Goal: Information Seeking & Learning: Learn about a topic

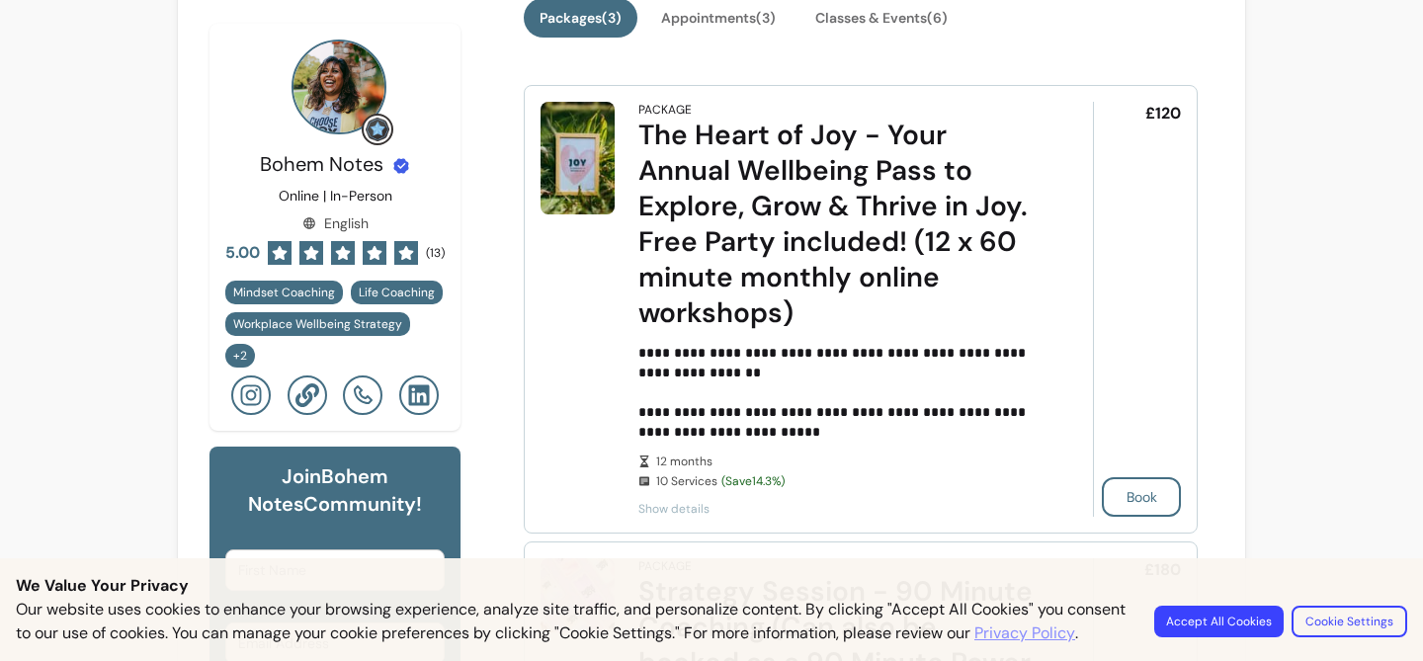
scroll to position [521, 0]
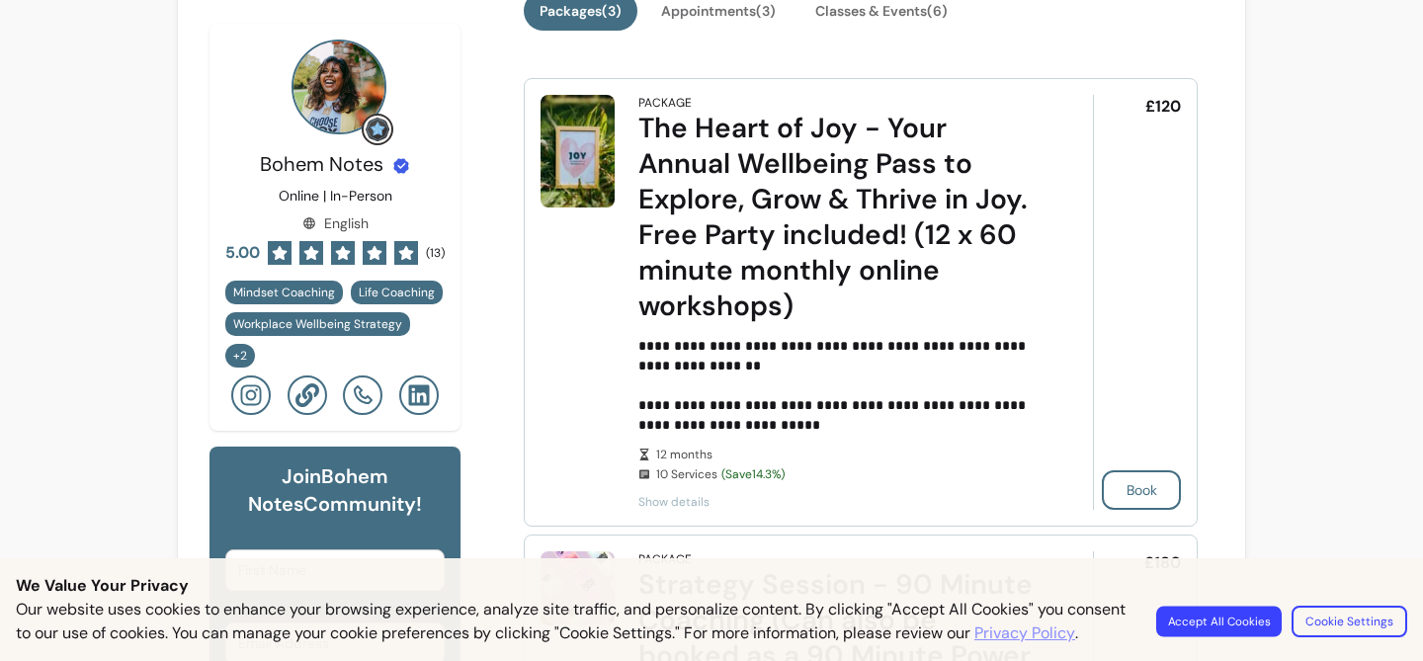
click at [1196, 607] on button "Accept All Cookies" at bounding box center [1220, 621] width 126 height 31
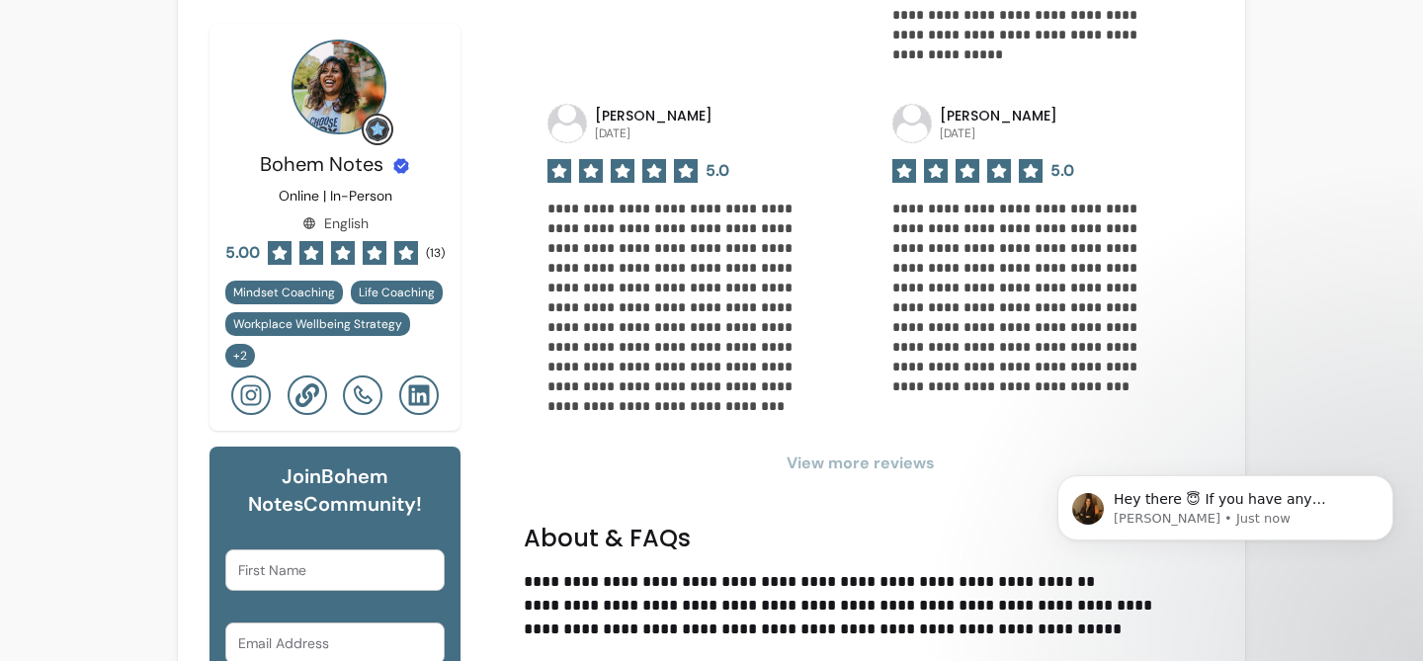
scroll to position [2389, 0]
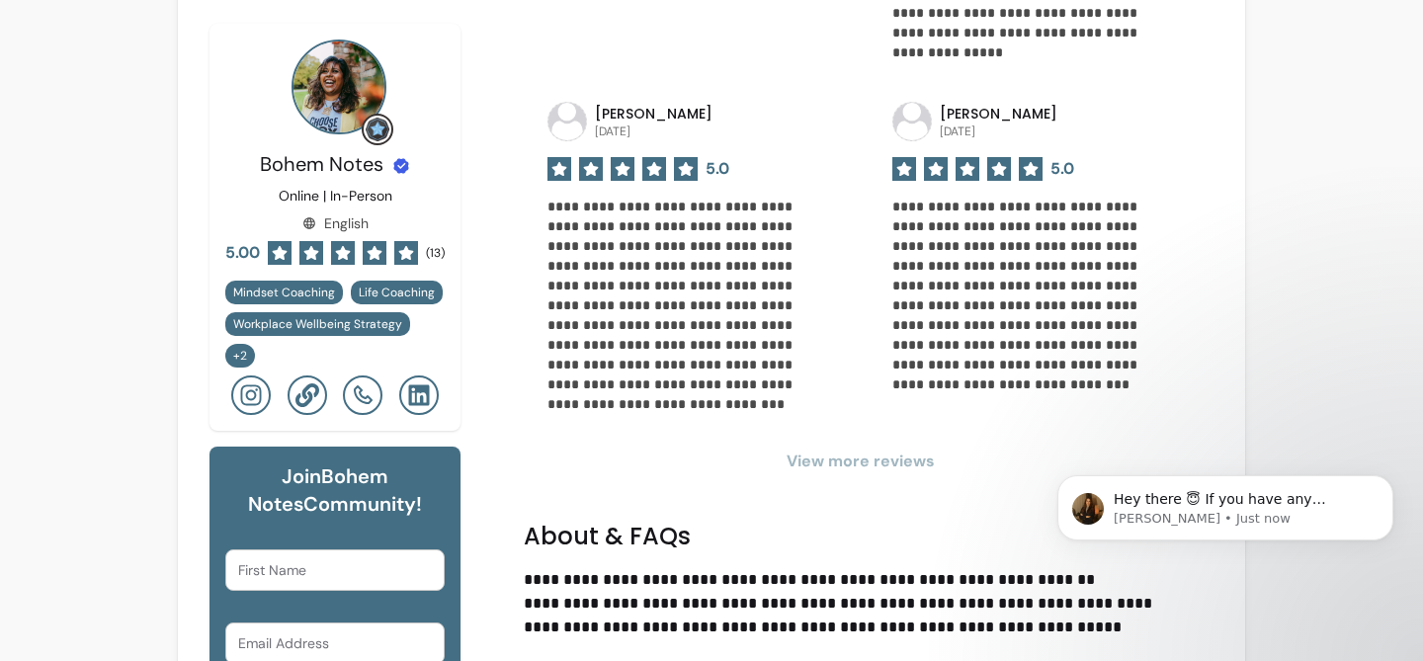
click at [816, 461] on span "View more reviews" at bounding box center [861, 462] width 674 height 24
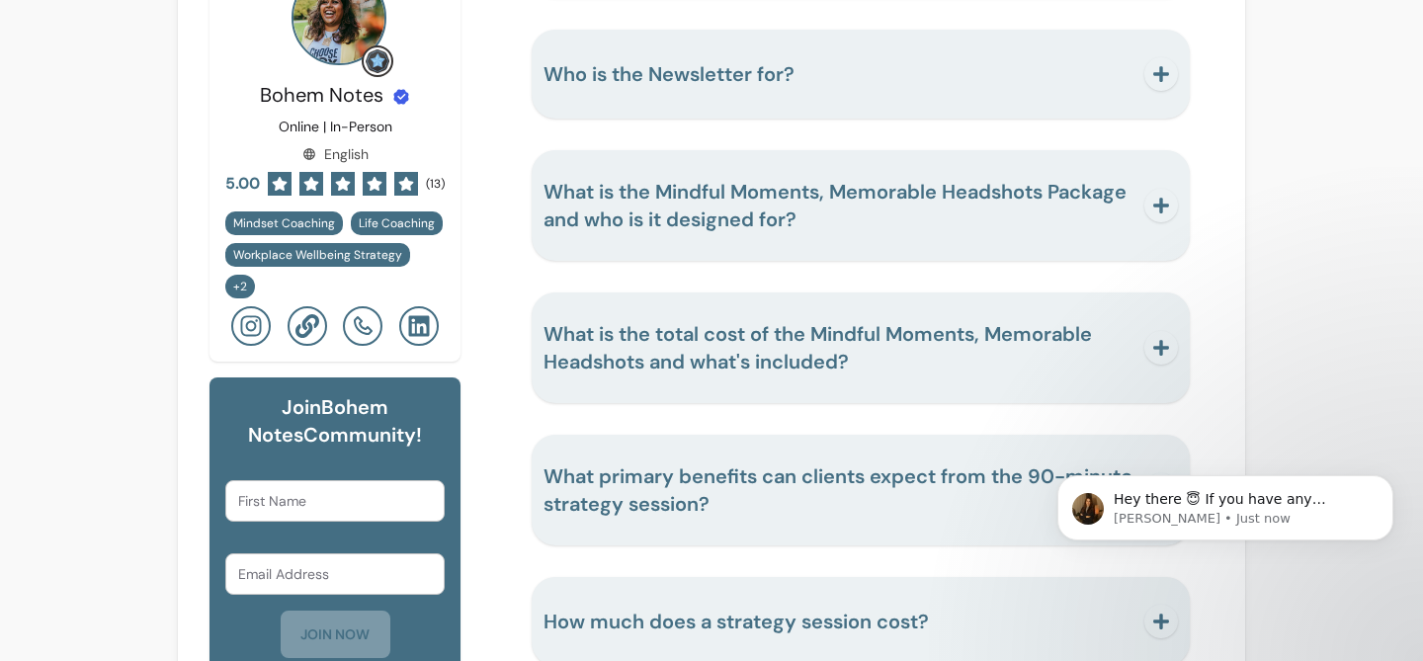
scroll to position [5414, 0]
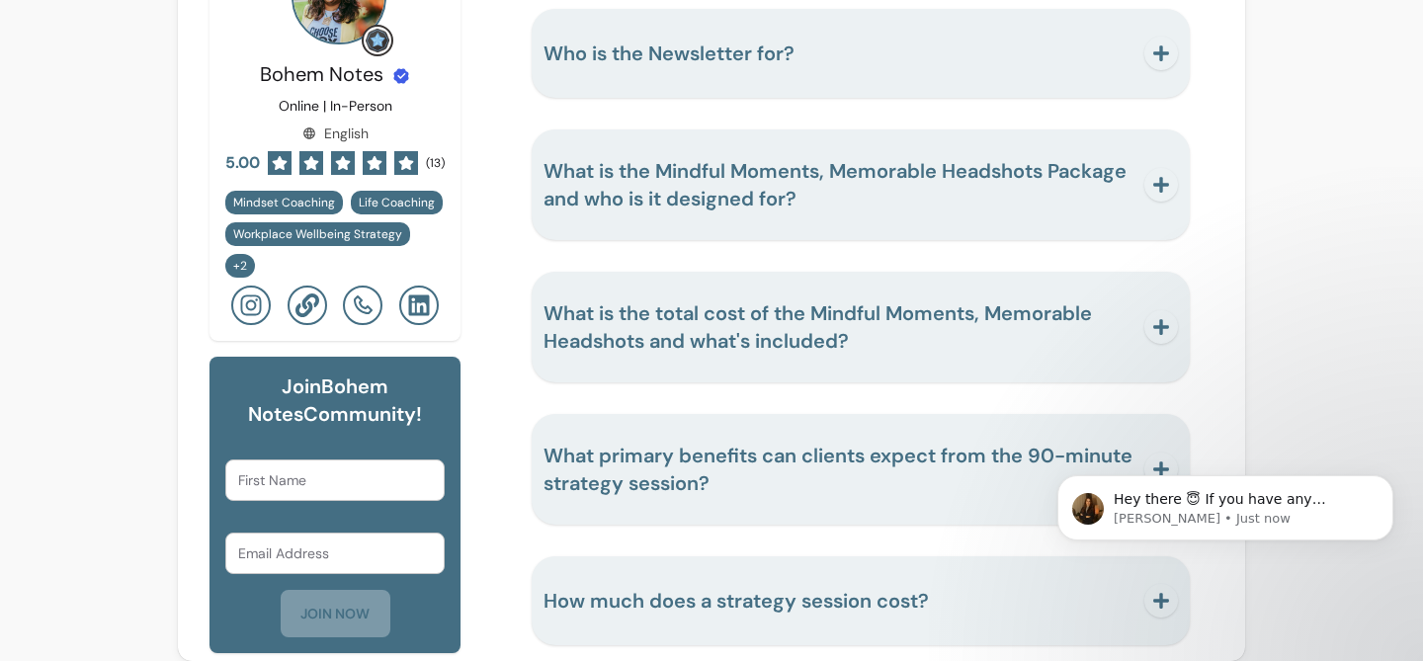
click at [788, 588] on span "How much does a strategy session cost?" at bounding box center [737, 601] width 386 height 26
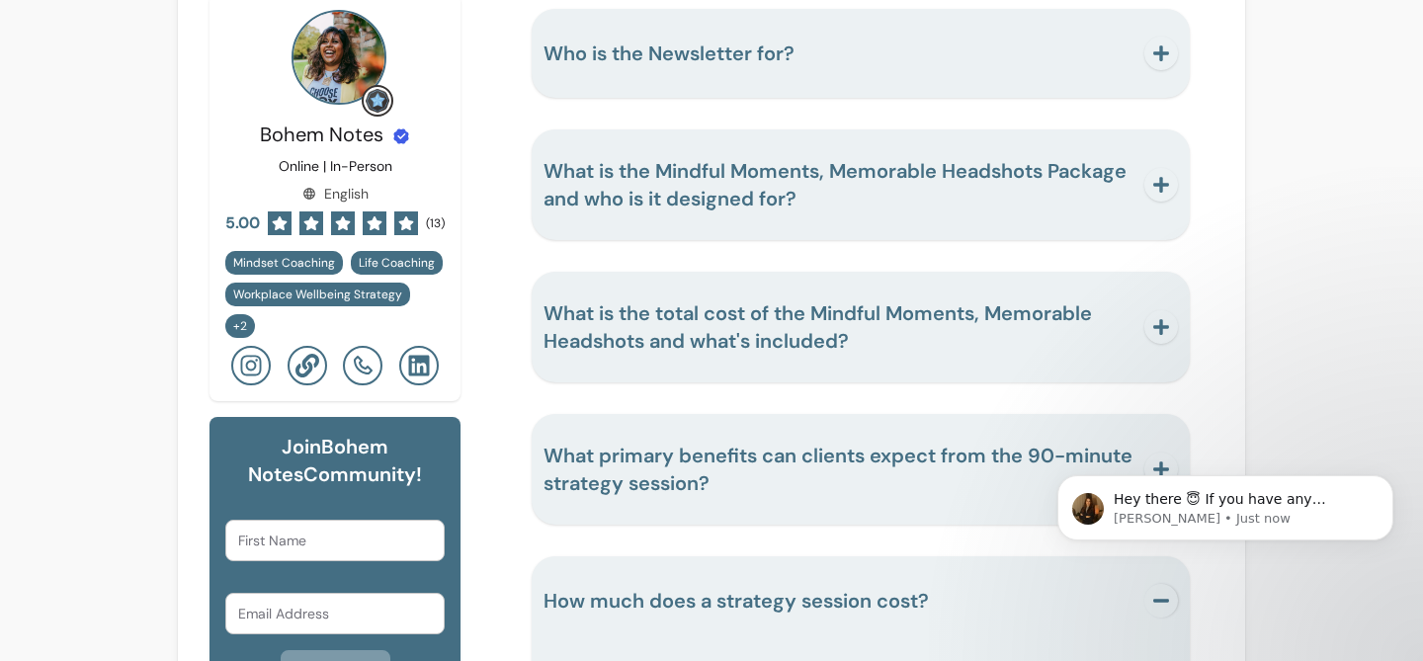
scroll to position [5474, 0]
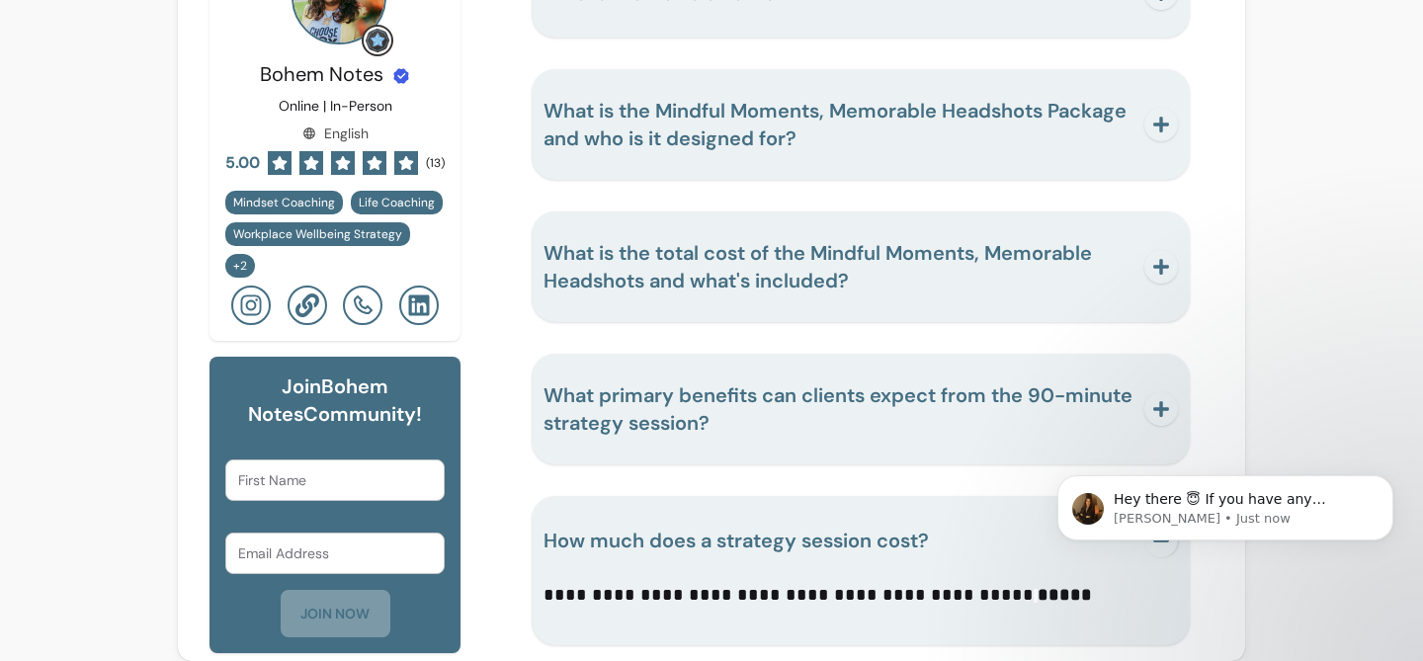
click at [802, 528] on span "How much does a strategy session cost?" at bounding box center [737, 541] width 386 height 26
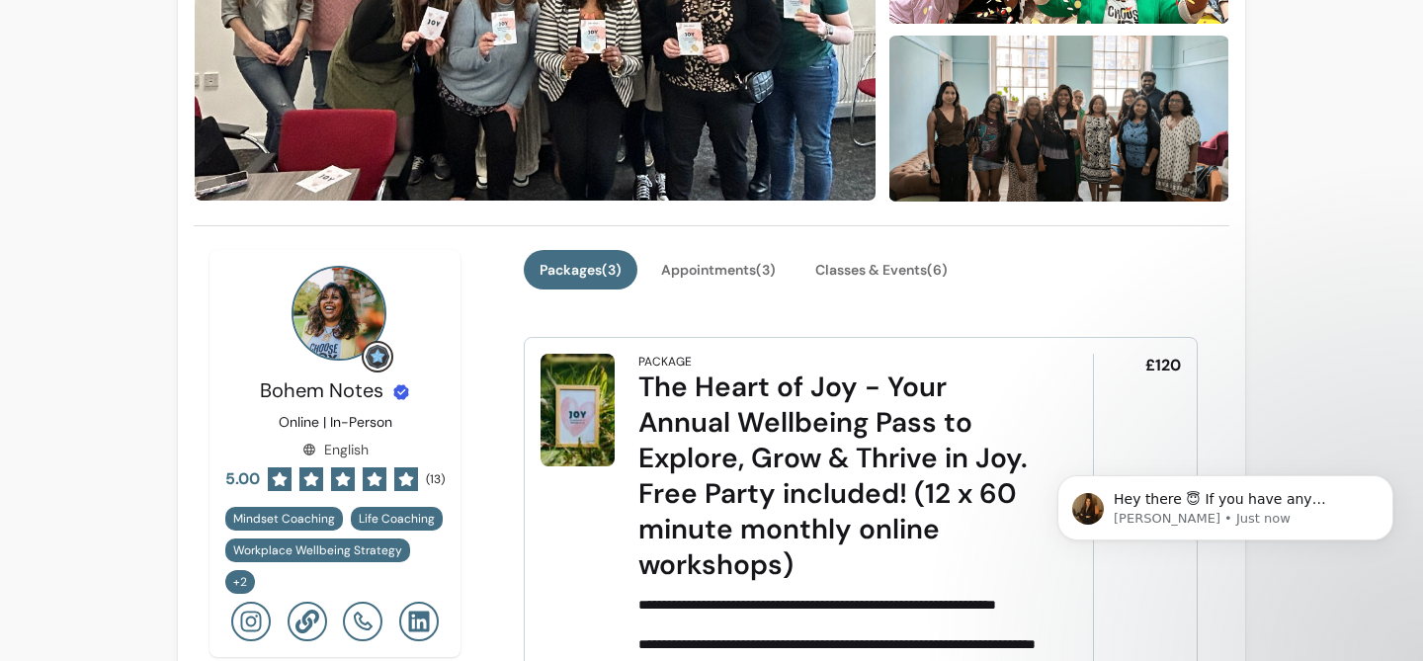
scroll to position [283, 0]
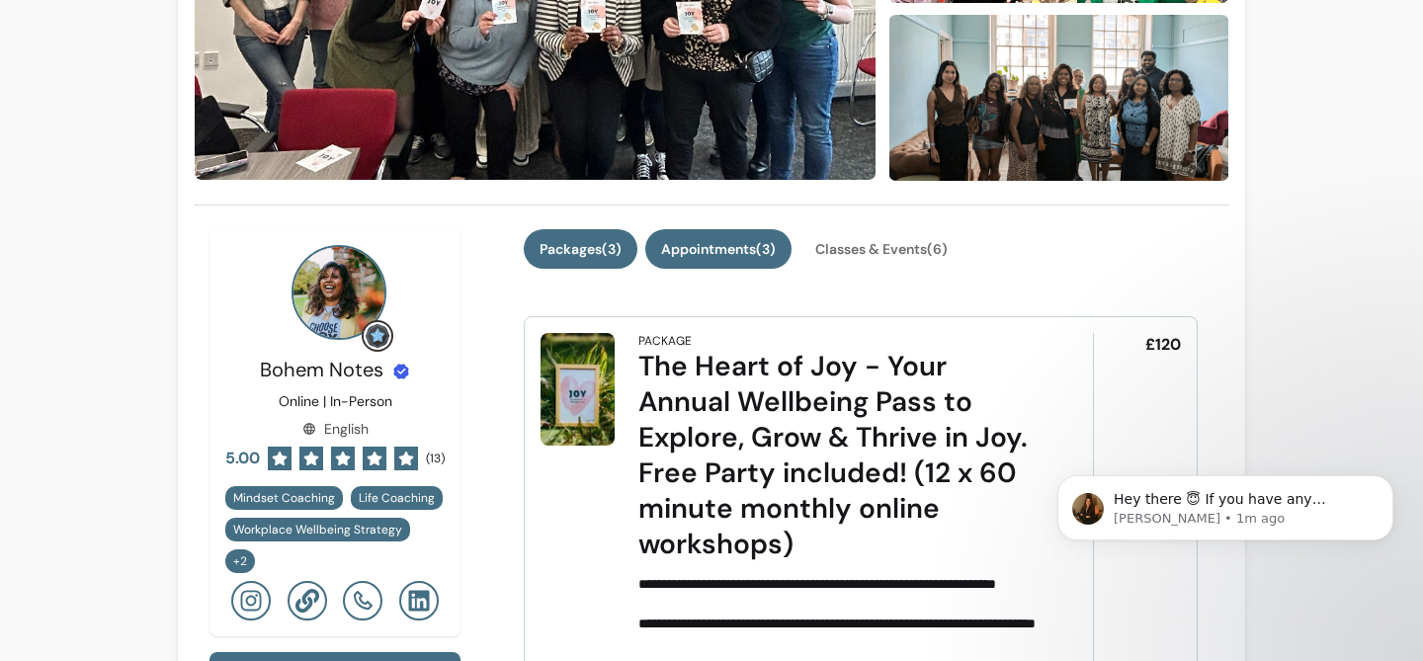
click at [720, 247] on button "Appointments ( 3 )" at bounding box center [718, 249] width 146 height 40
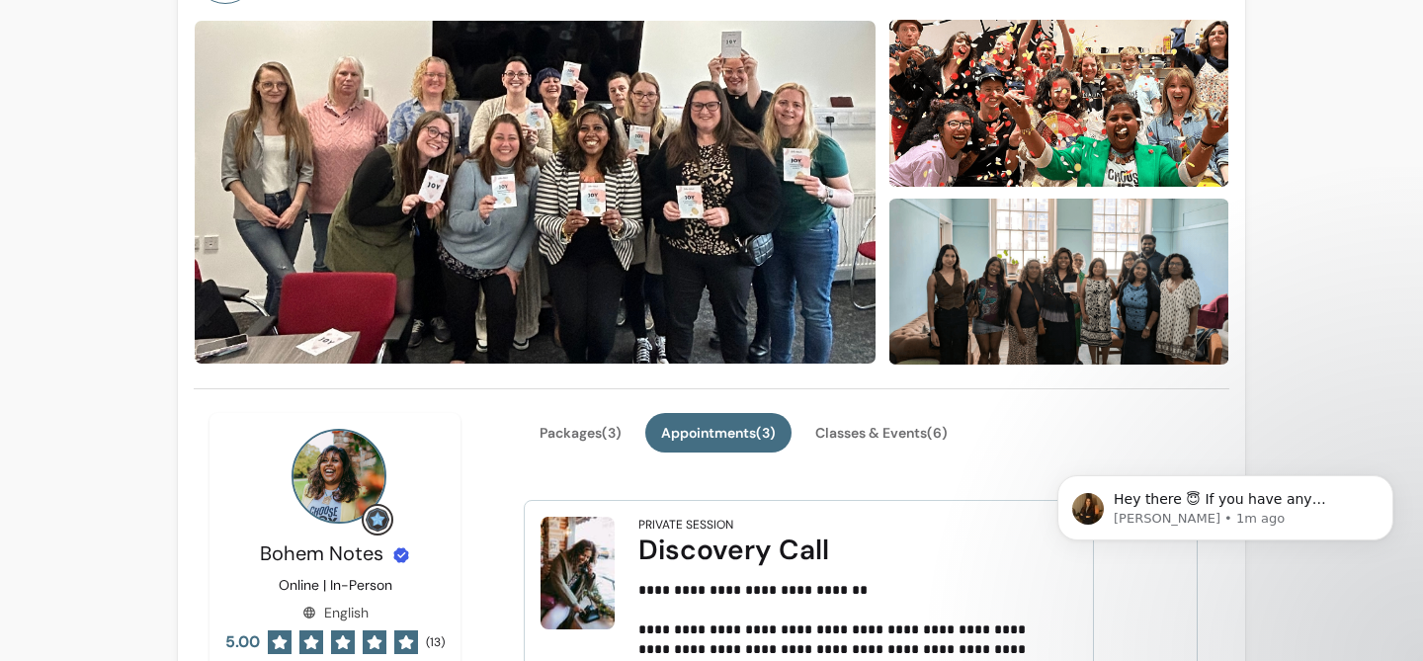
scroll to position [88, 0]
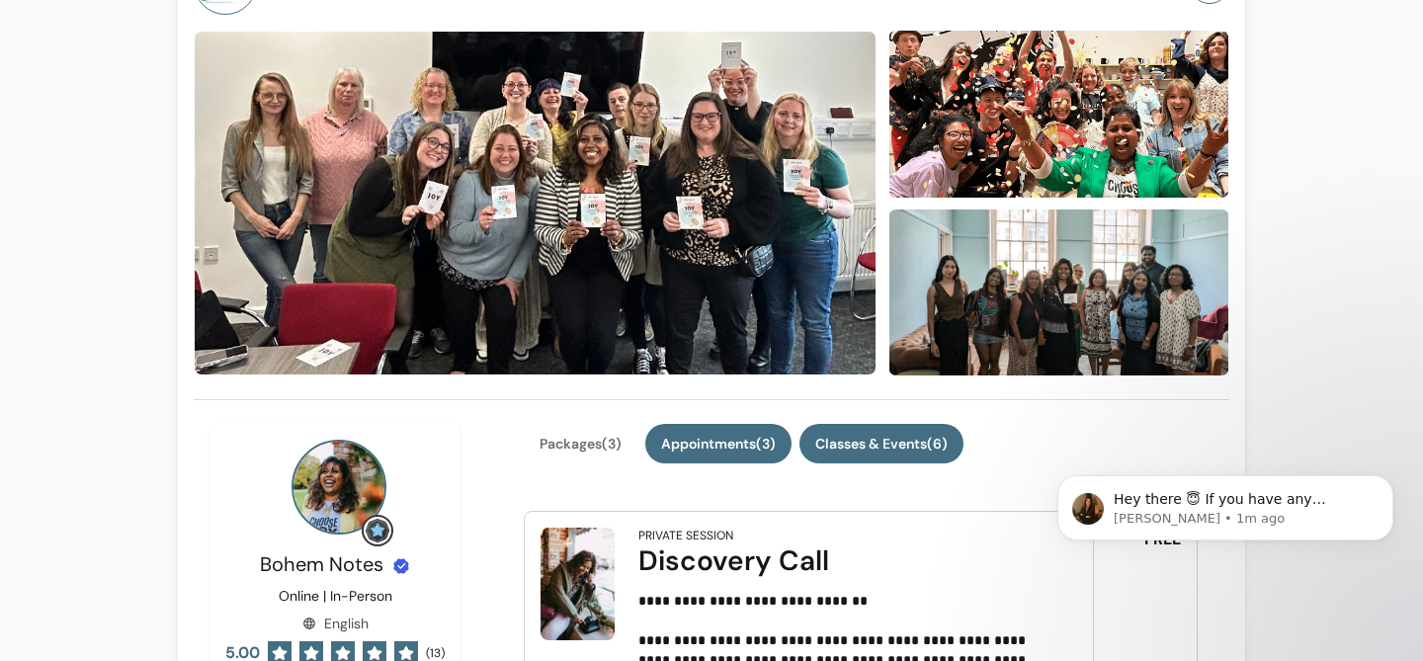
click at [947, 449] on button "Classes & Events ( 6 )" at bounding box center [882, 444] width 164 height 40
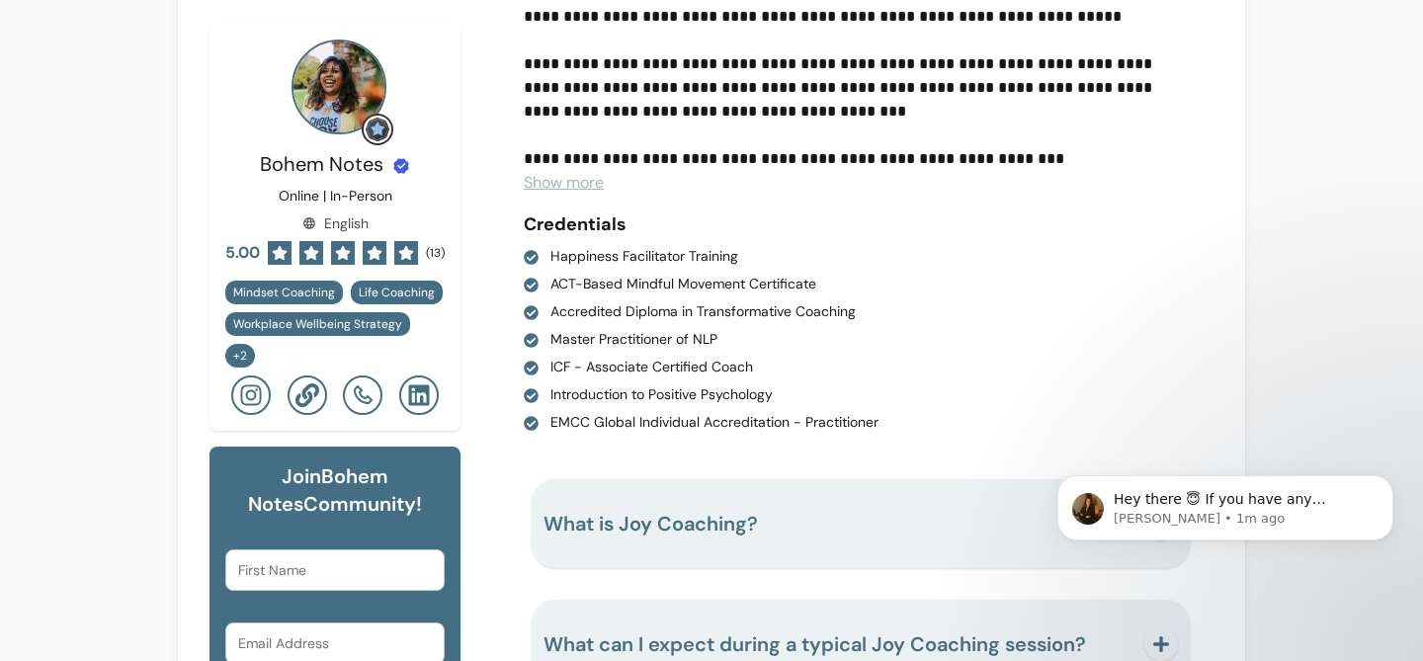
scroll to position [3055, 0]
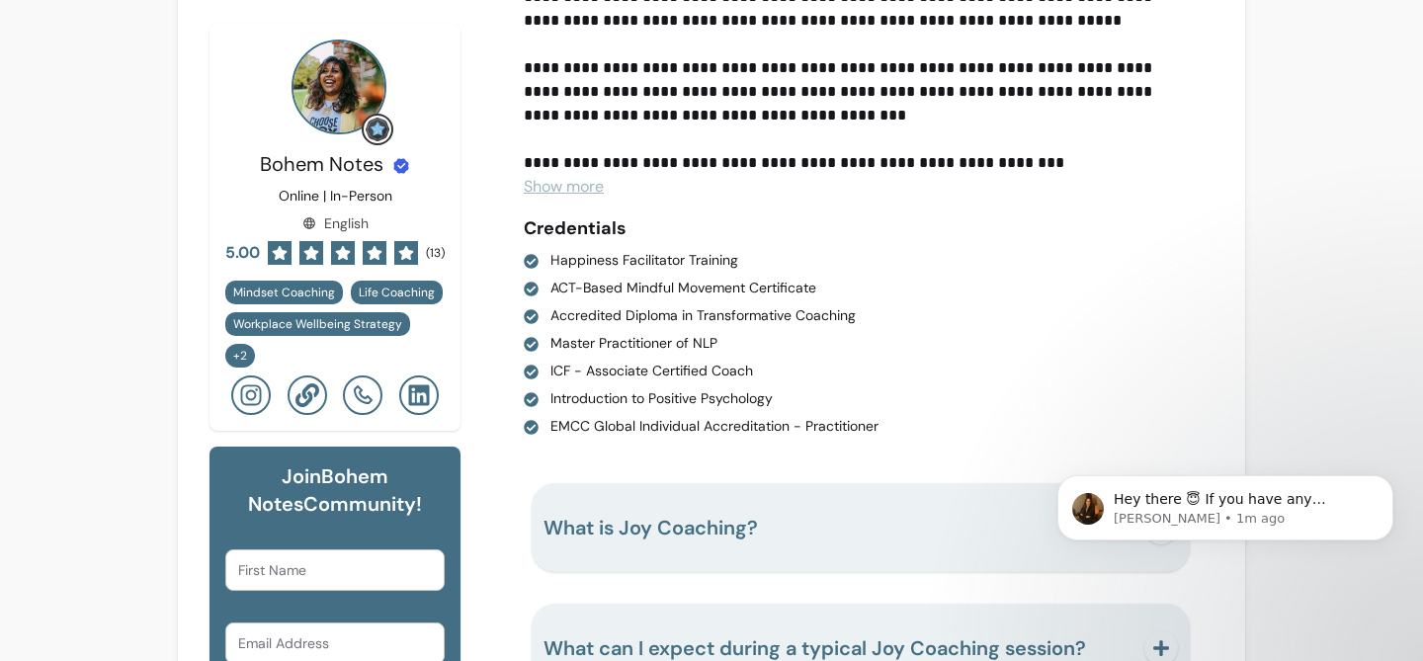
click at [554, 176] on span "Show more" at bounding box center [564, 186] width 80 height 21
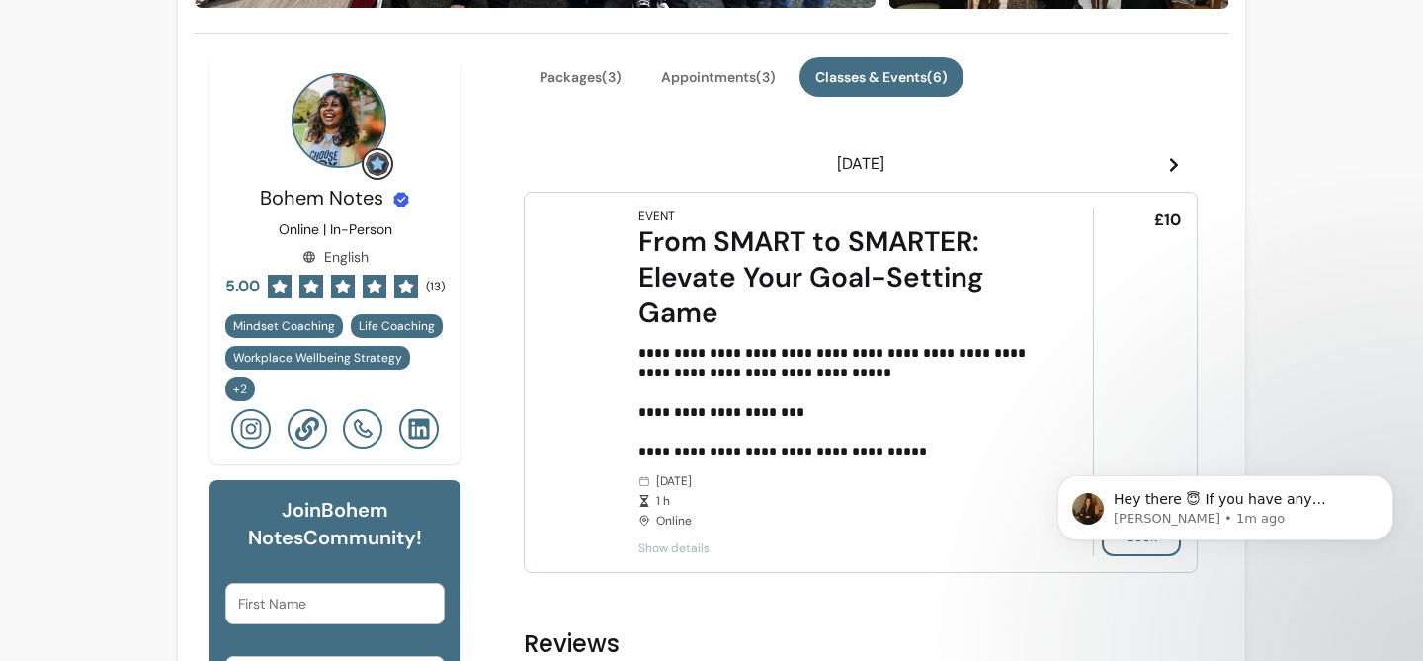
scroll to position [485, 0]
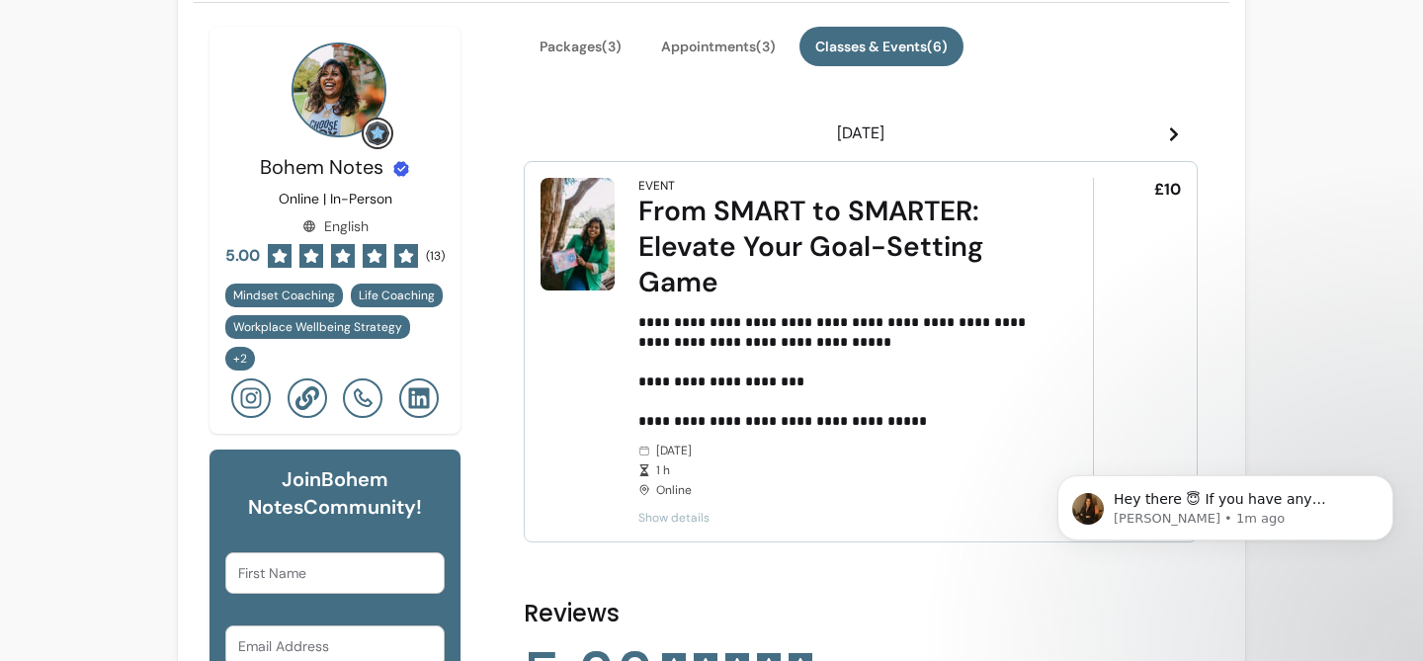
click at [1174, 139] on icon at bounding box center [1174, 135] width 16 height 16
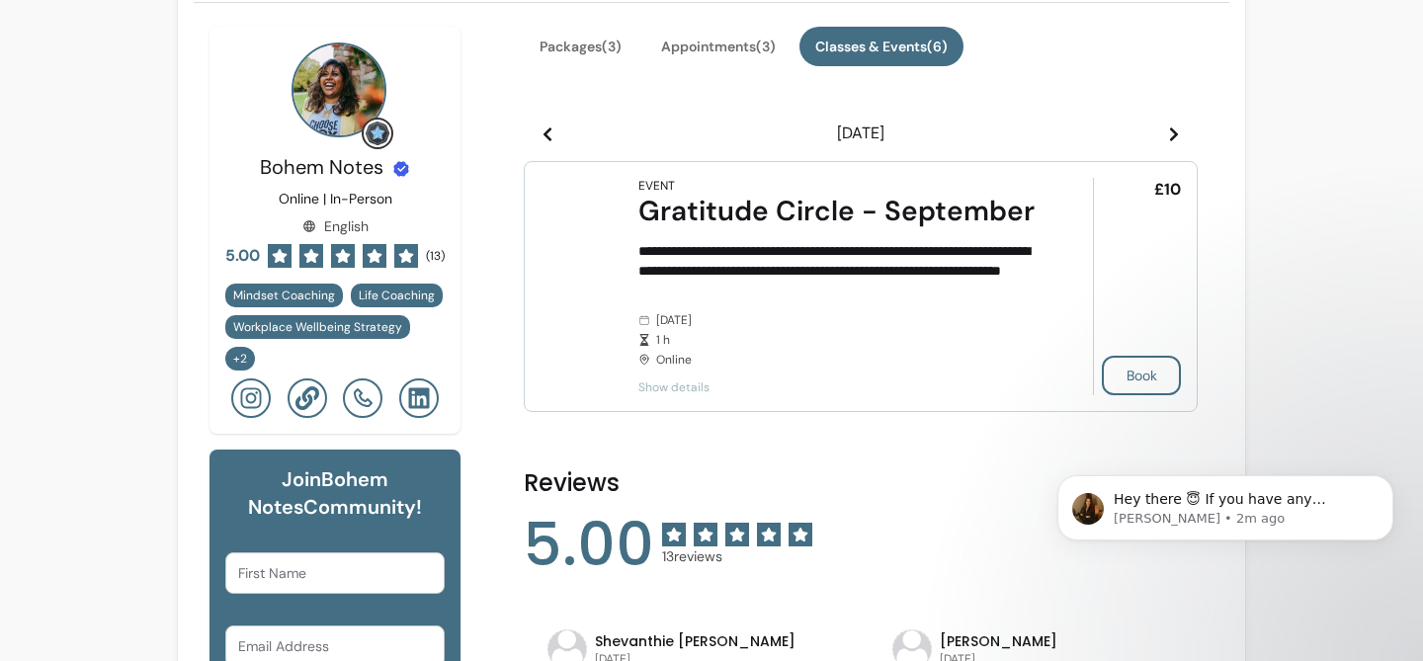
click at [1174, 139] on icon at bounding box center [1174, 135] width 16 height 16
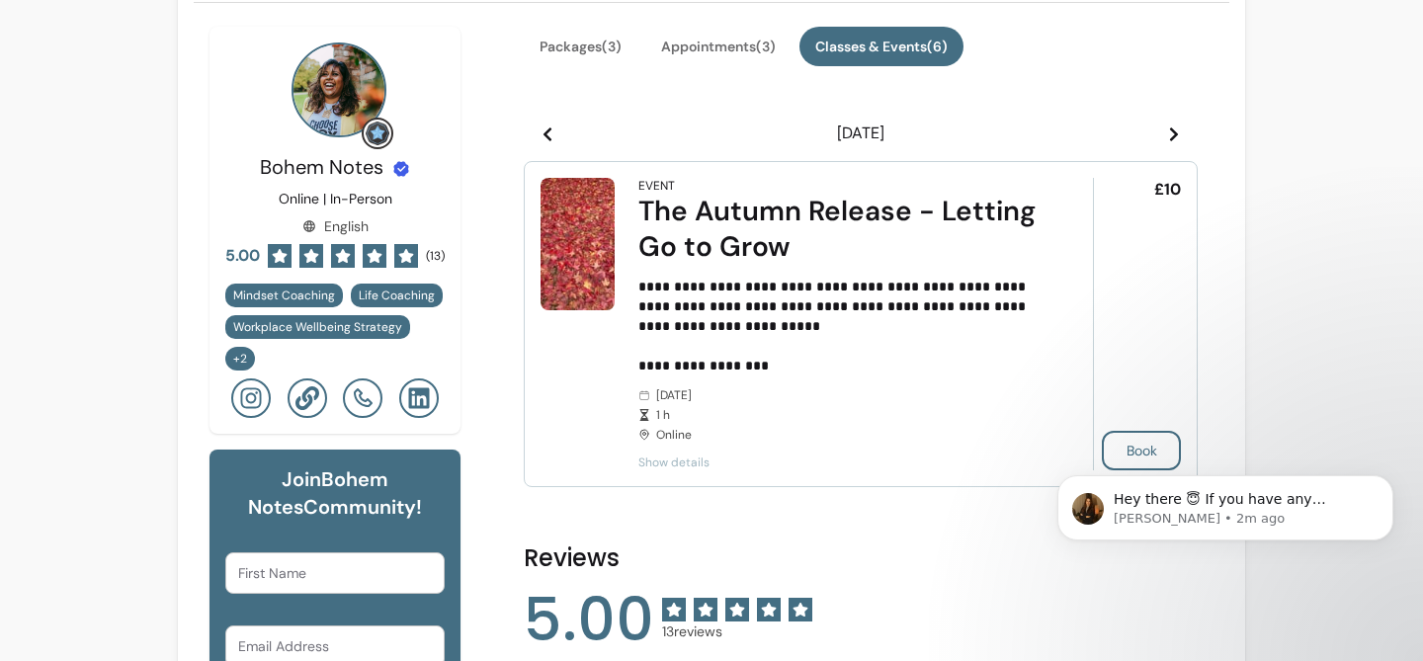
click at [1174, 139] on icon at bounding box center [1174, 135] width 16 height 16
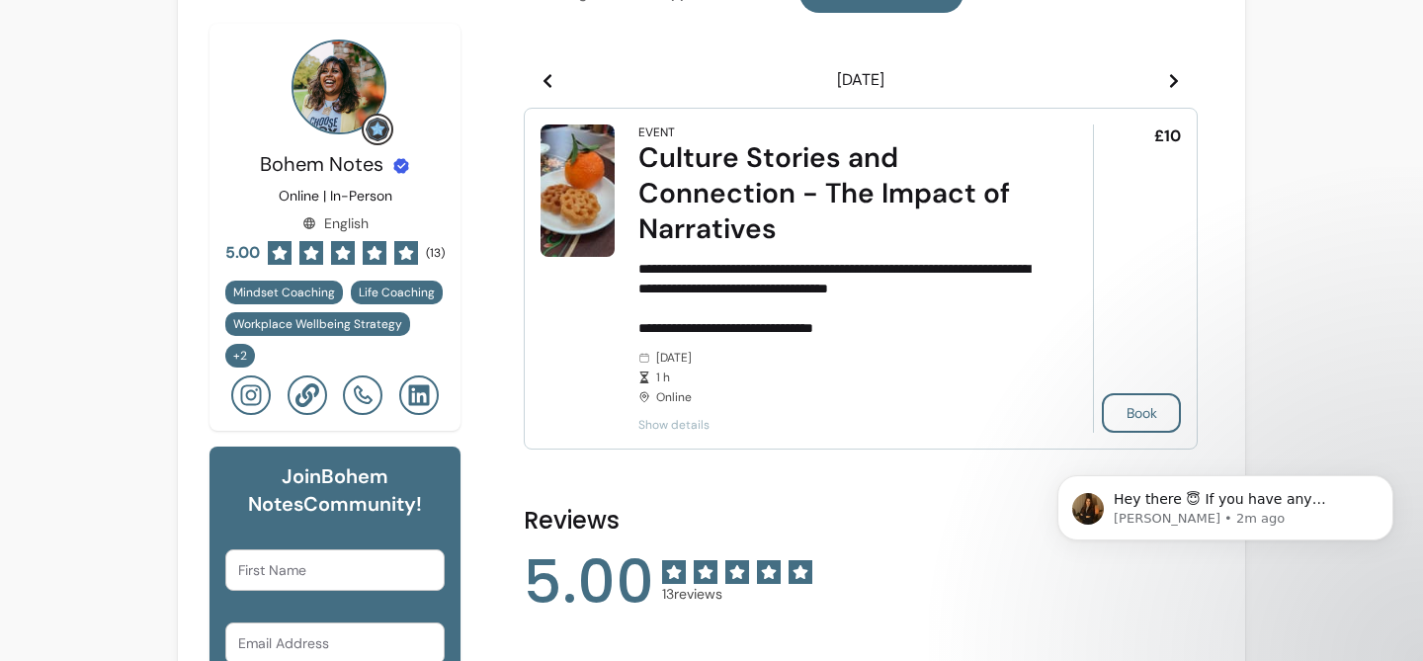
scroll to position [576, 0]
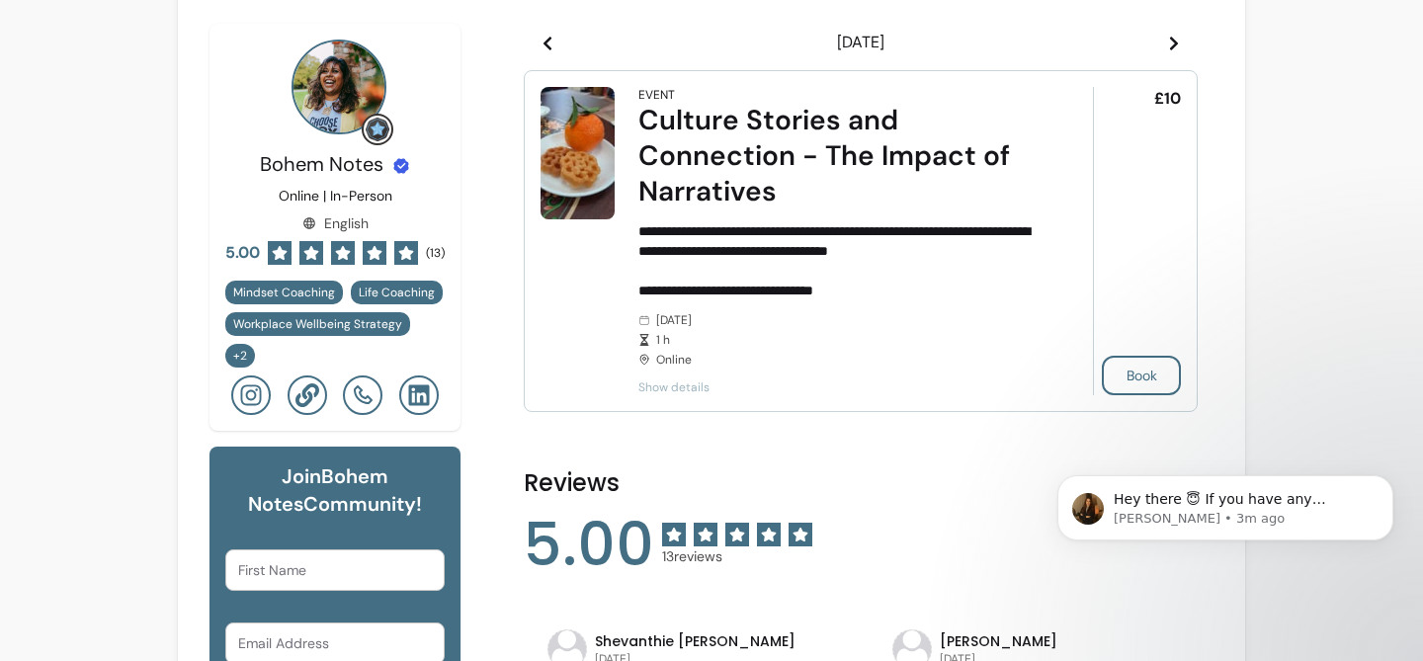
click at [311, 384] on icon at bounding box center [308, 396] width 24 height 24
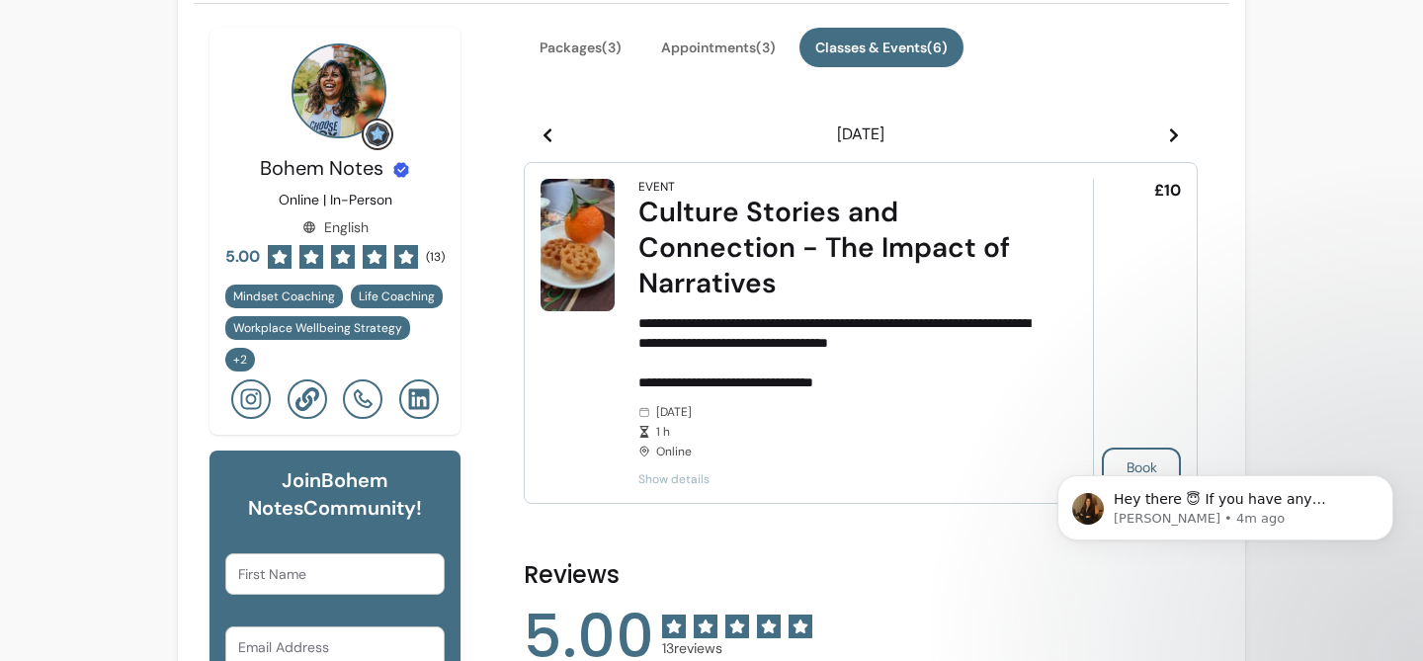
scroll to position [201, 0]
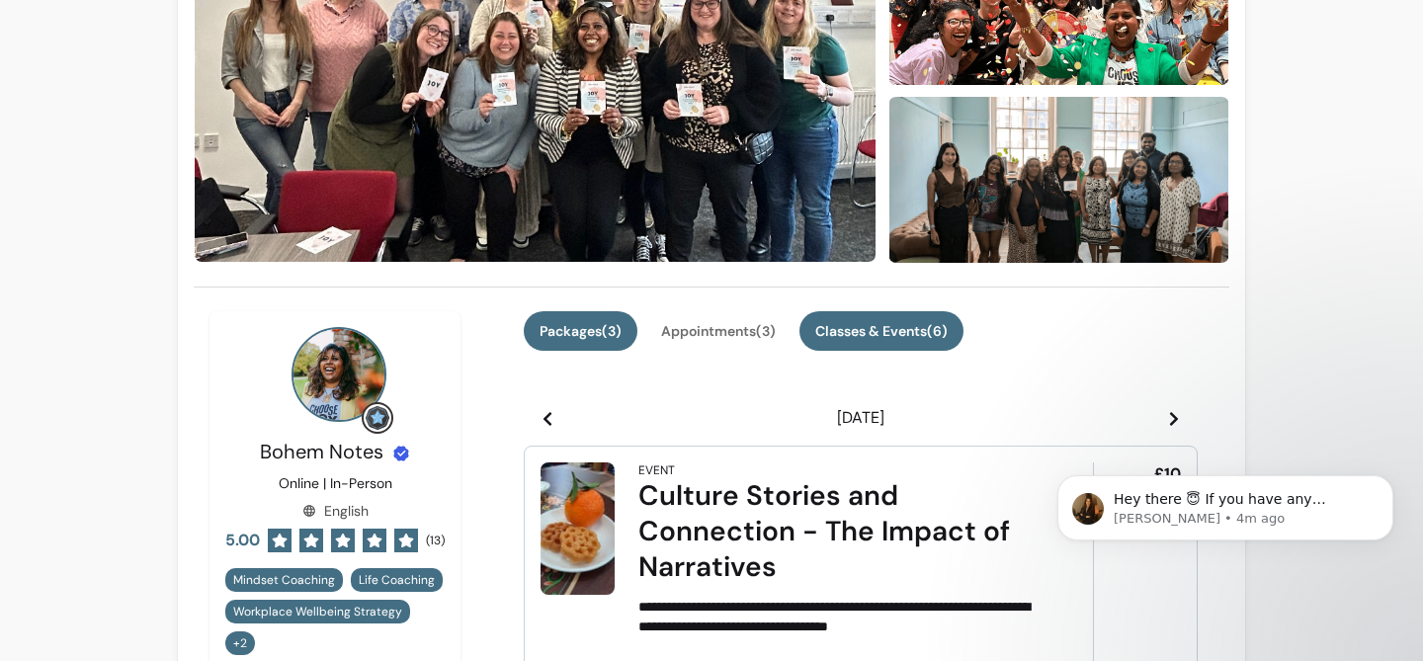
click at [576, 327] on button "Packages ( 3 )" at bounding box center [581, 331] width 114 height 40
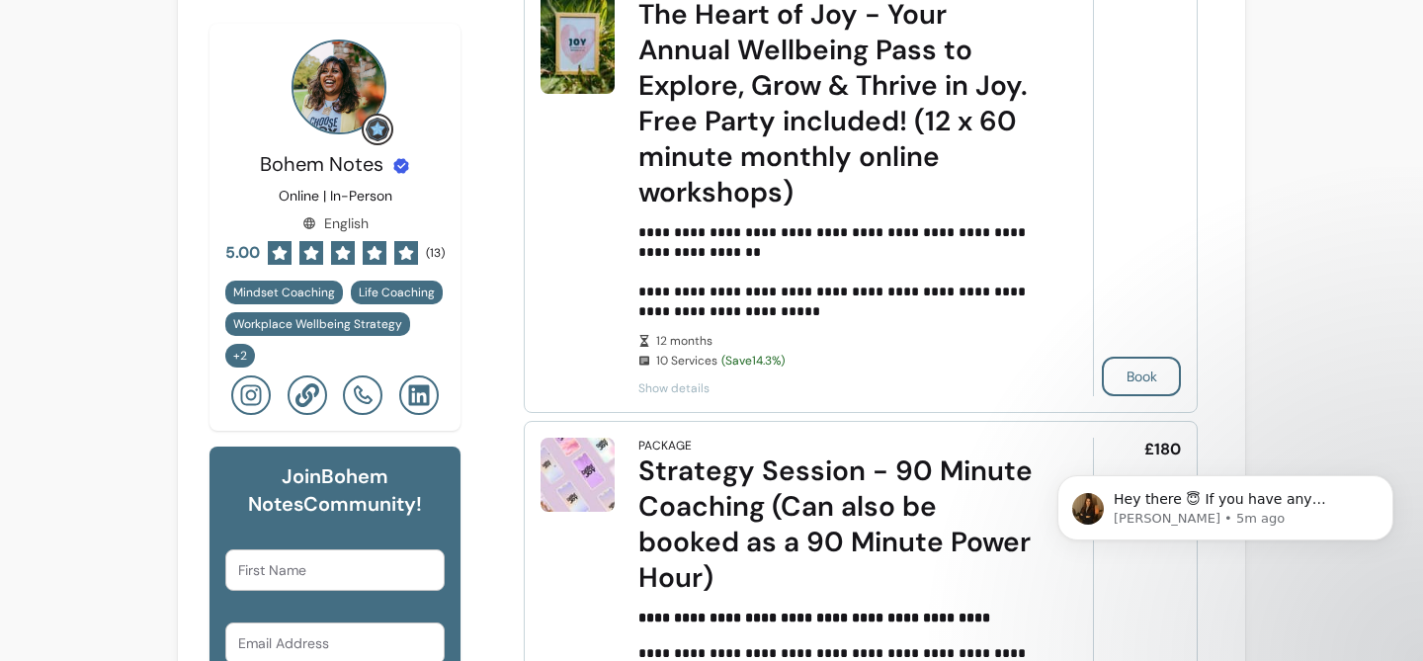
scroll to position [636, 0]
click at [700, 387] on span "Show details" at bounding box center [838, 388] width 399 height 16
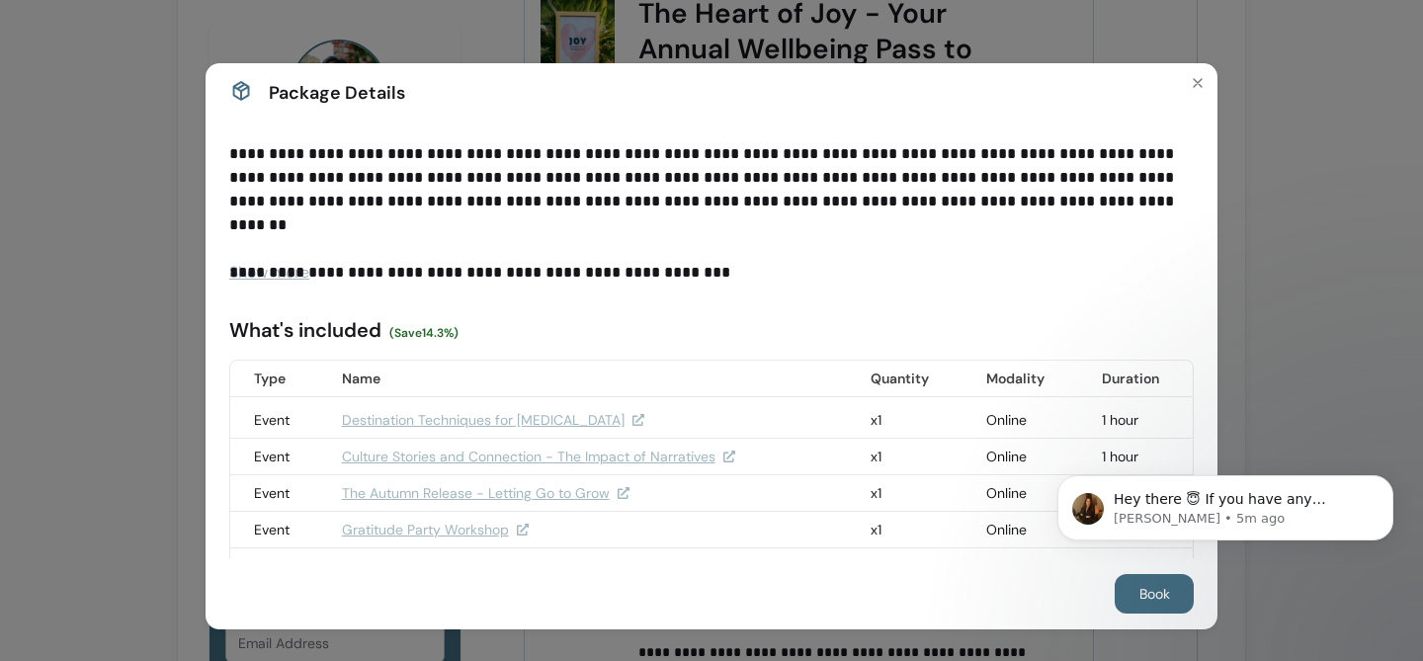
scroll to position [122, 0]
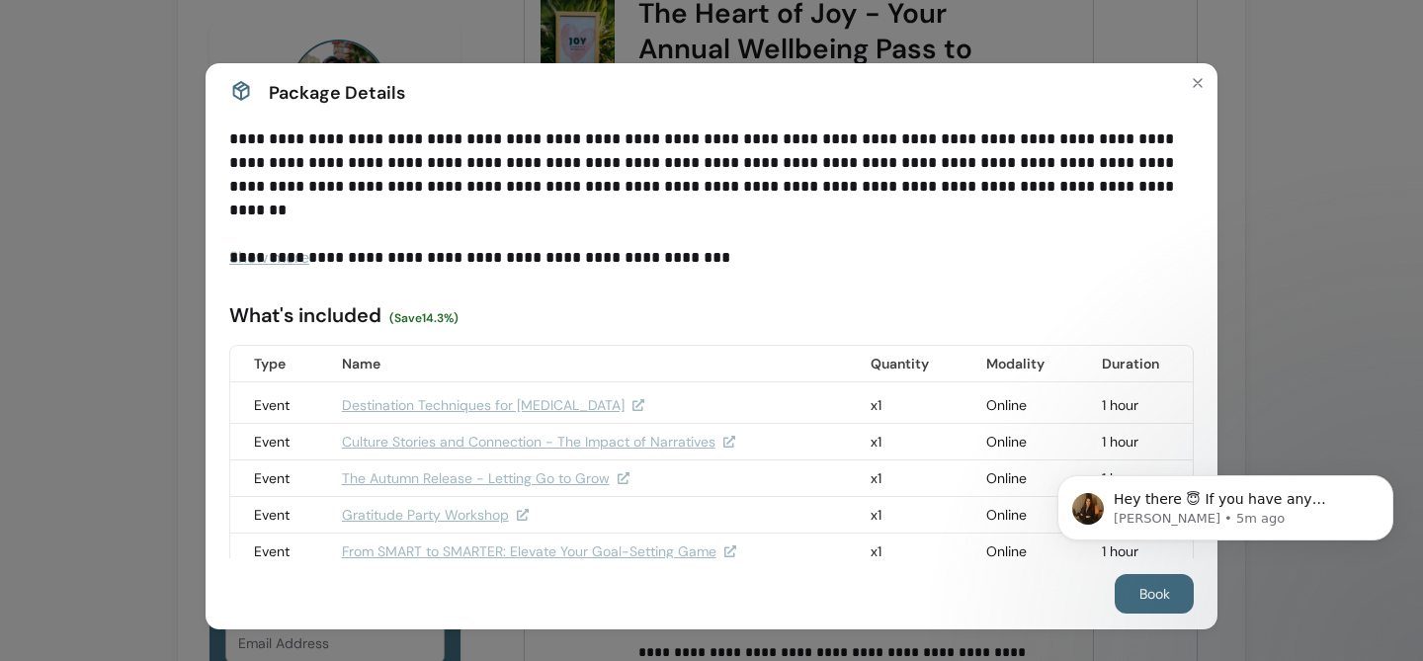
click at [304, 258] on span "Show more" at bounding box center [269, 257] width 80 height 21
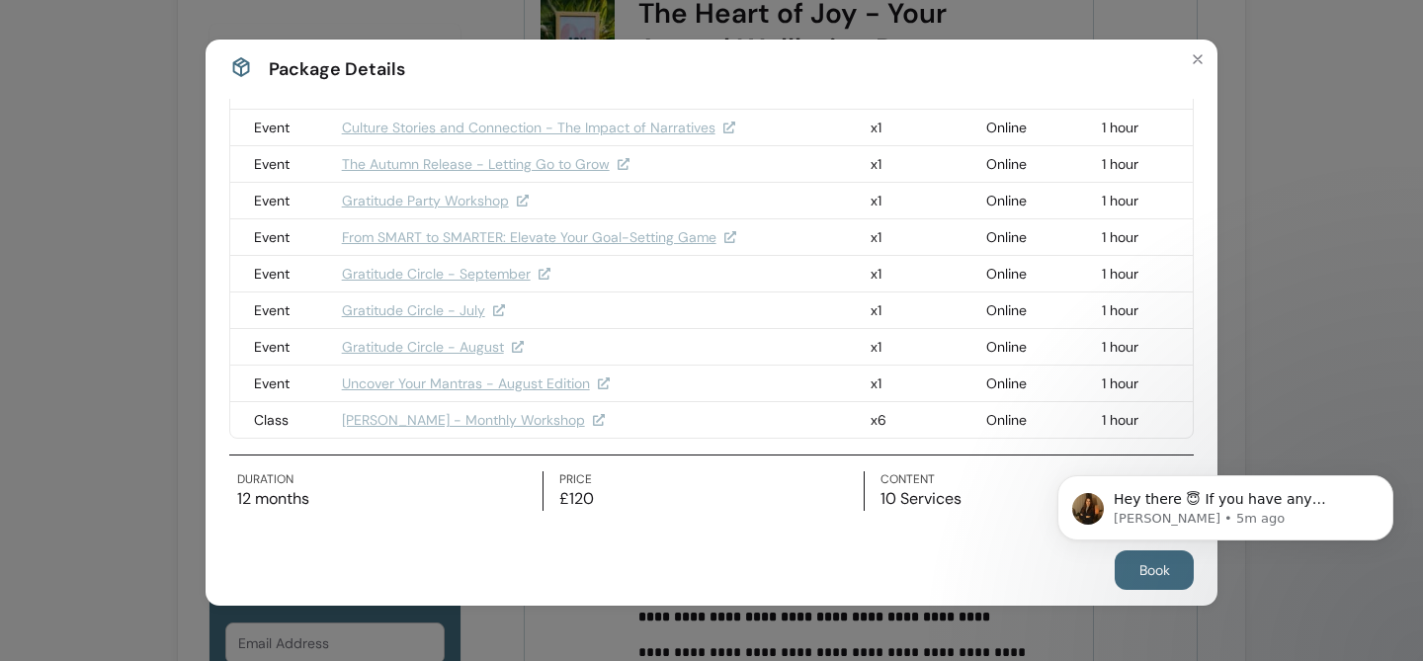
scroll to position [0, 0]
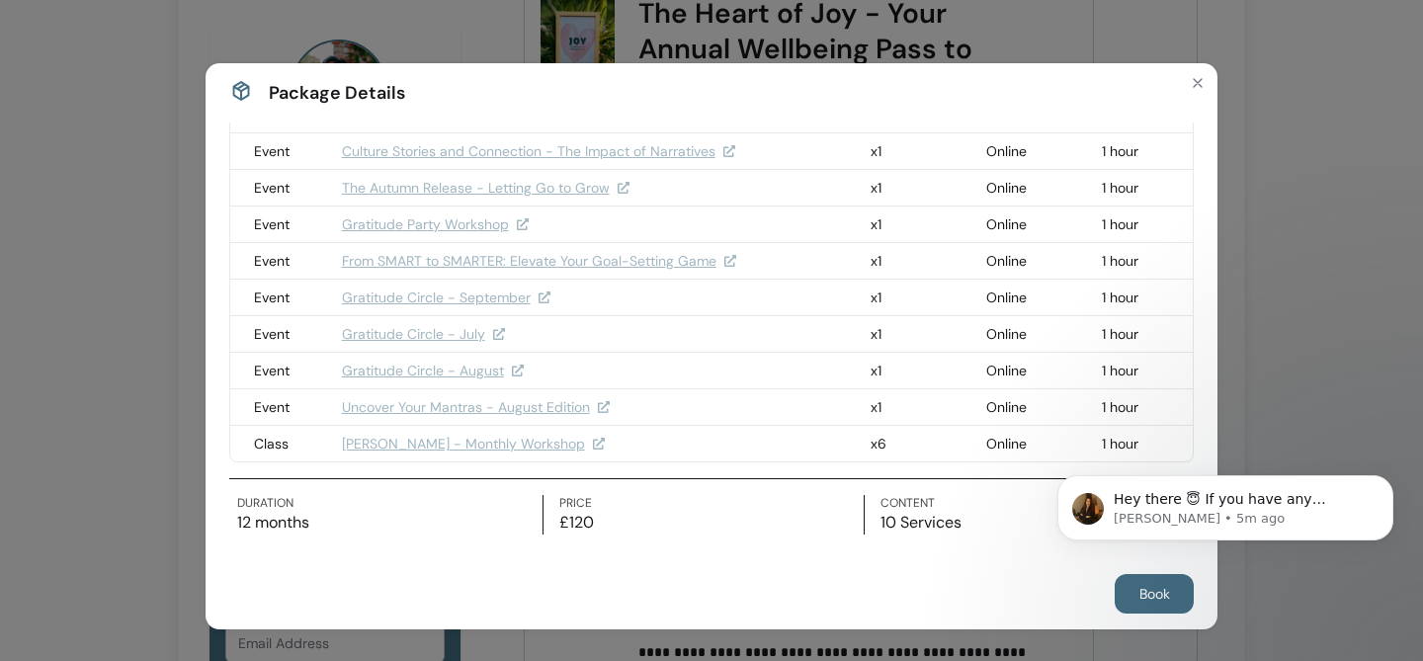
click at [64, 244] on div "**********" at bounding box center [711, 330] width 1423 height 661
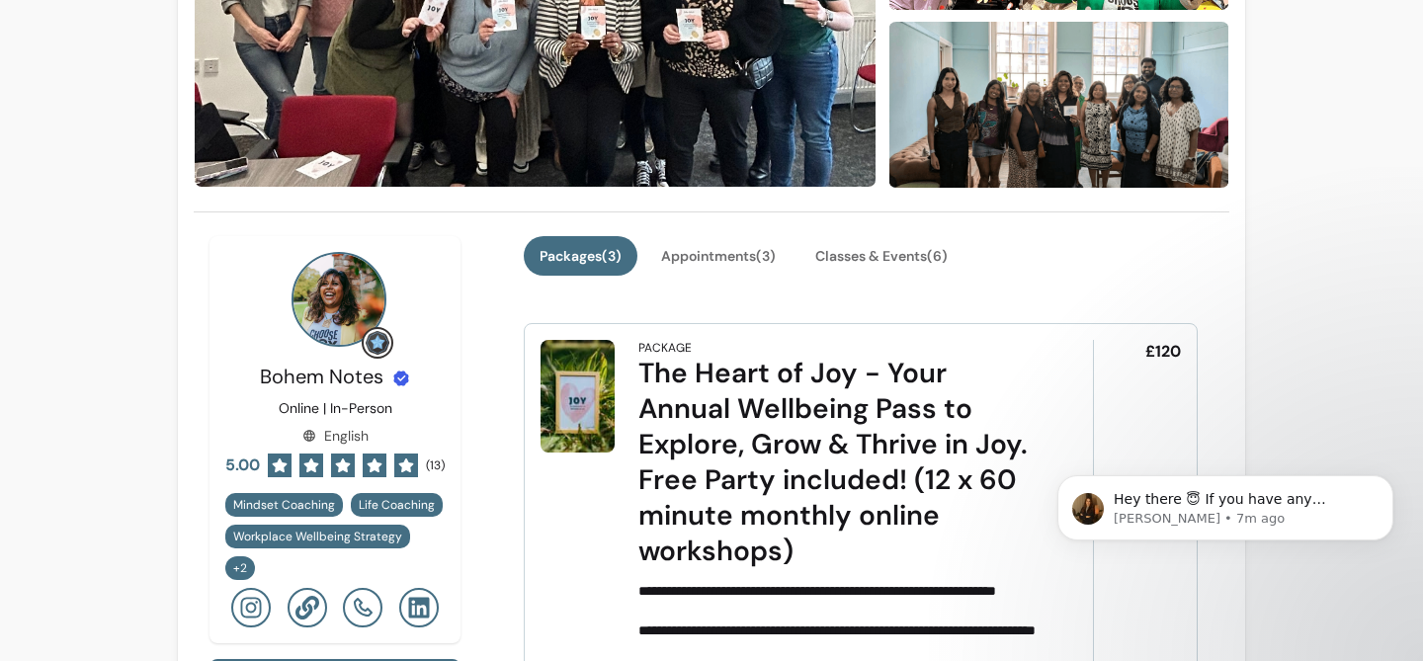
scroll to position [204, 0]
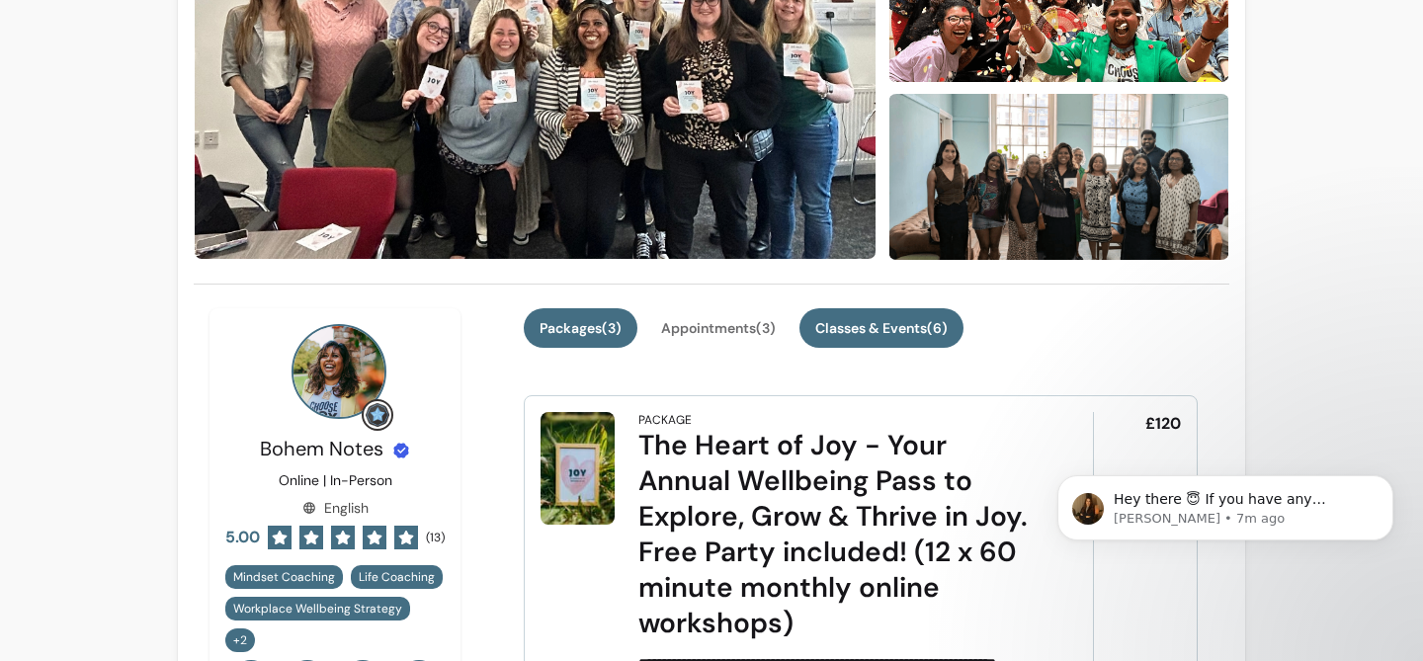
click at [911, 322] on button "Classes & Events ( 6 )" at bounding box center [882, 328] width 164 height 40
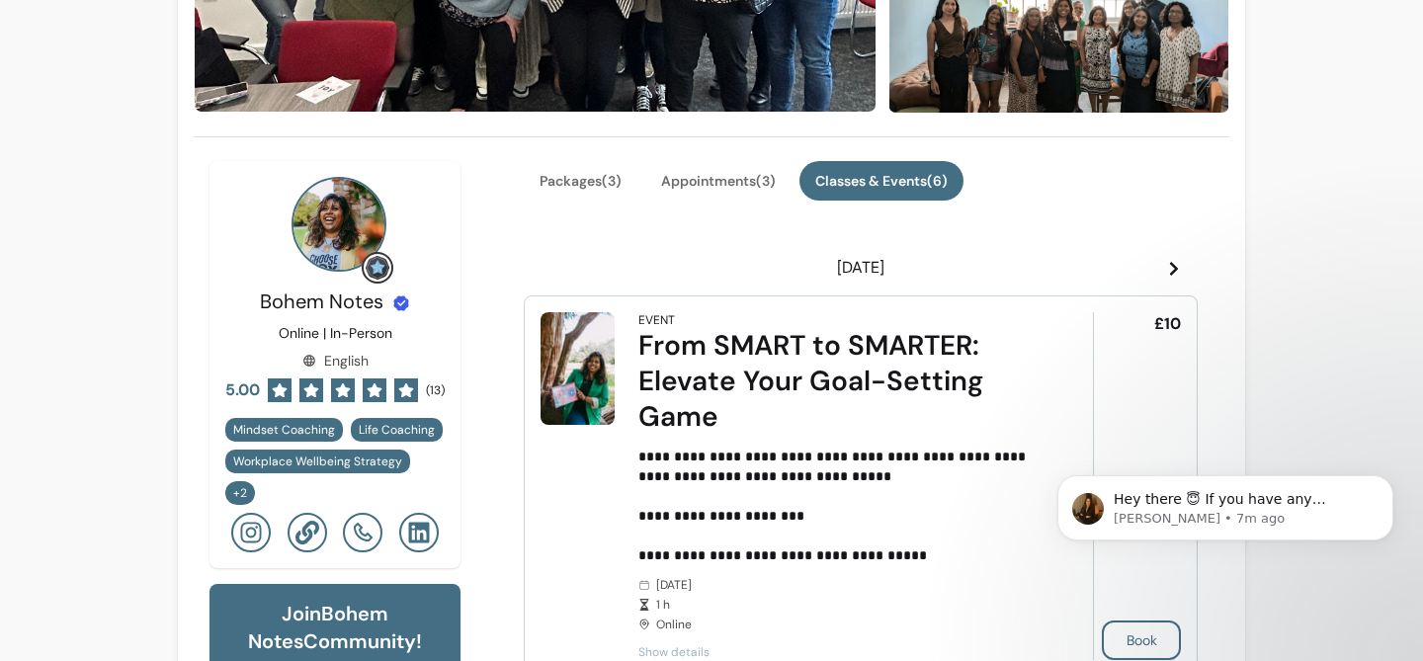
scroll to position [352, 0]
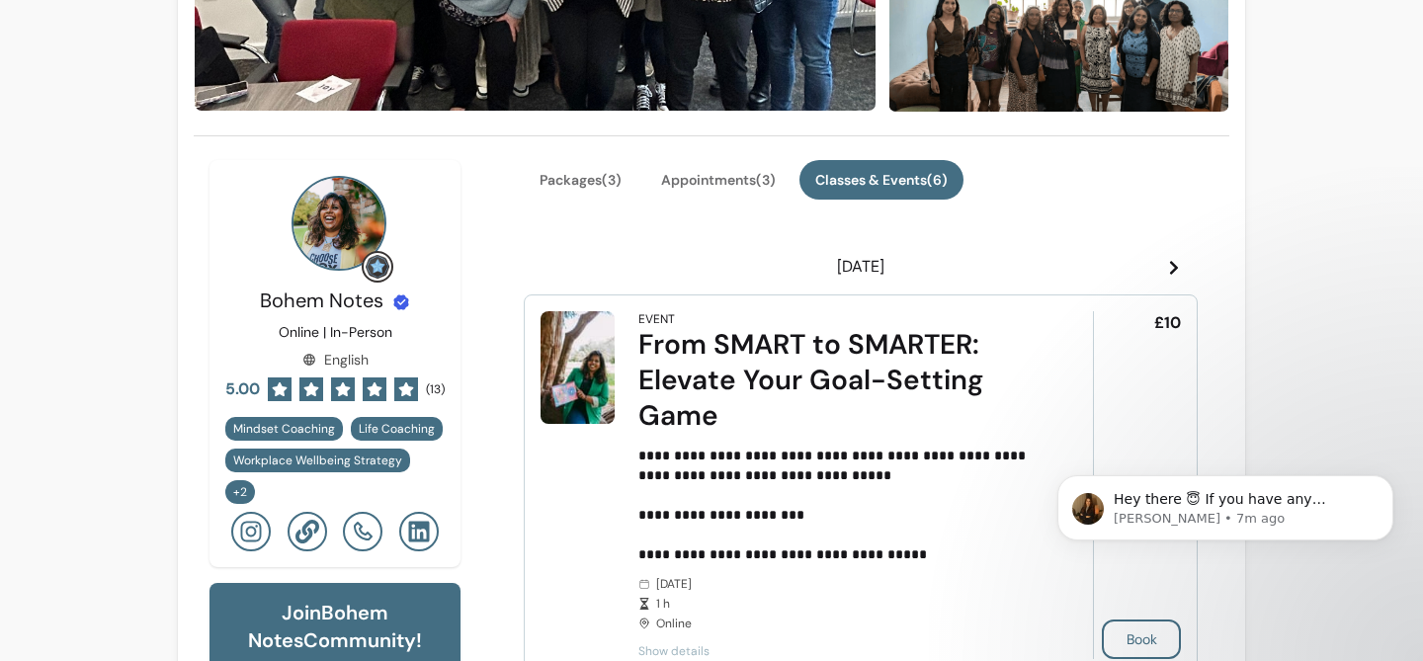
click at [1180, 265] on icon at bounding box center [1174, 268] width 16 height 16
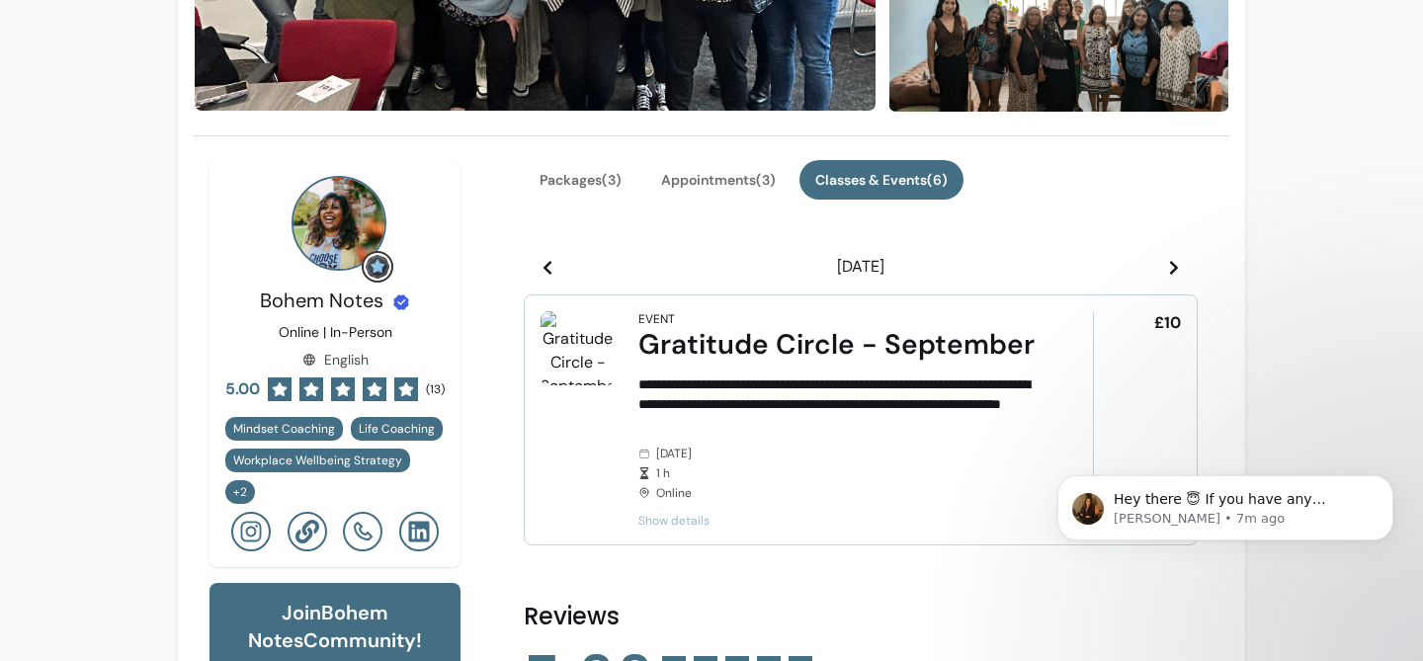
click at [1180, 263] on icon at bounding box center [1174, 268] width 16 height 16
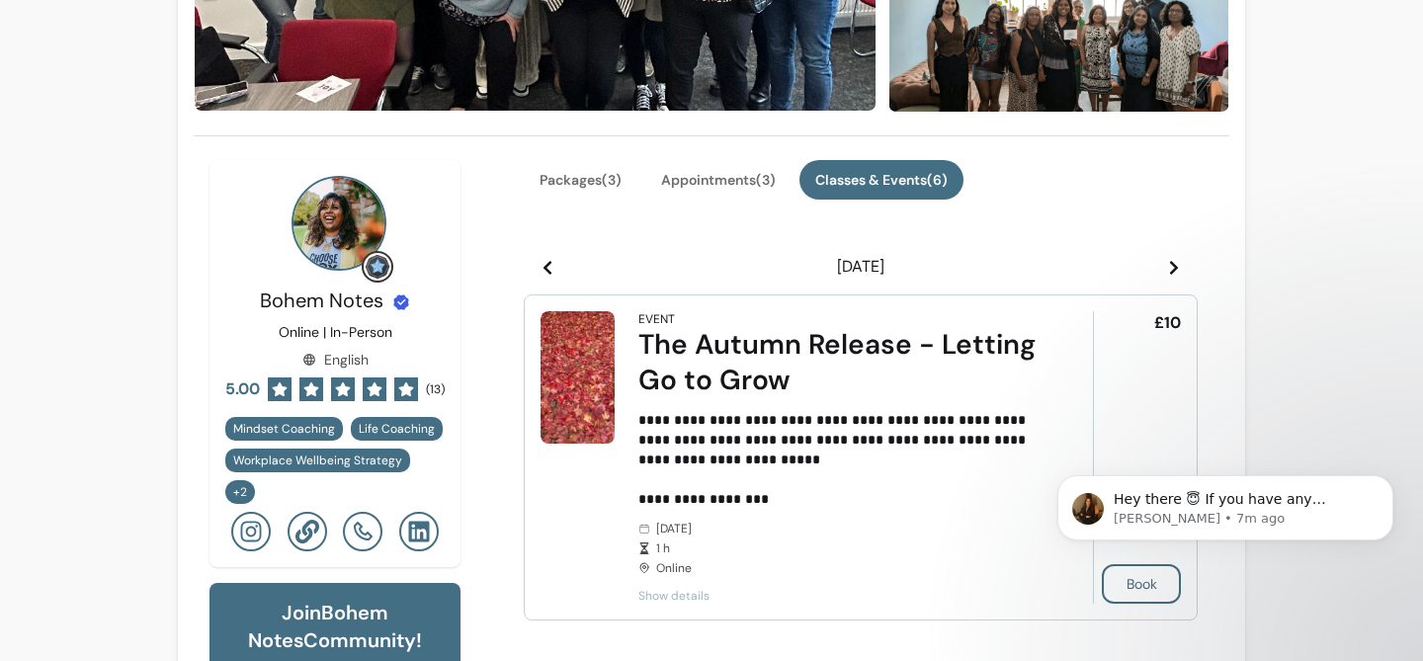
click at [1173, 268] on icon at bounding box center [1174, 268] width 16 height 16
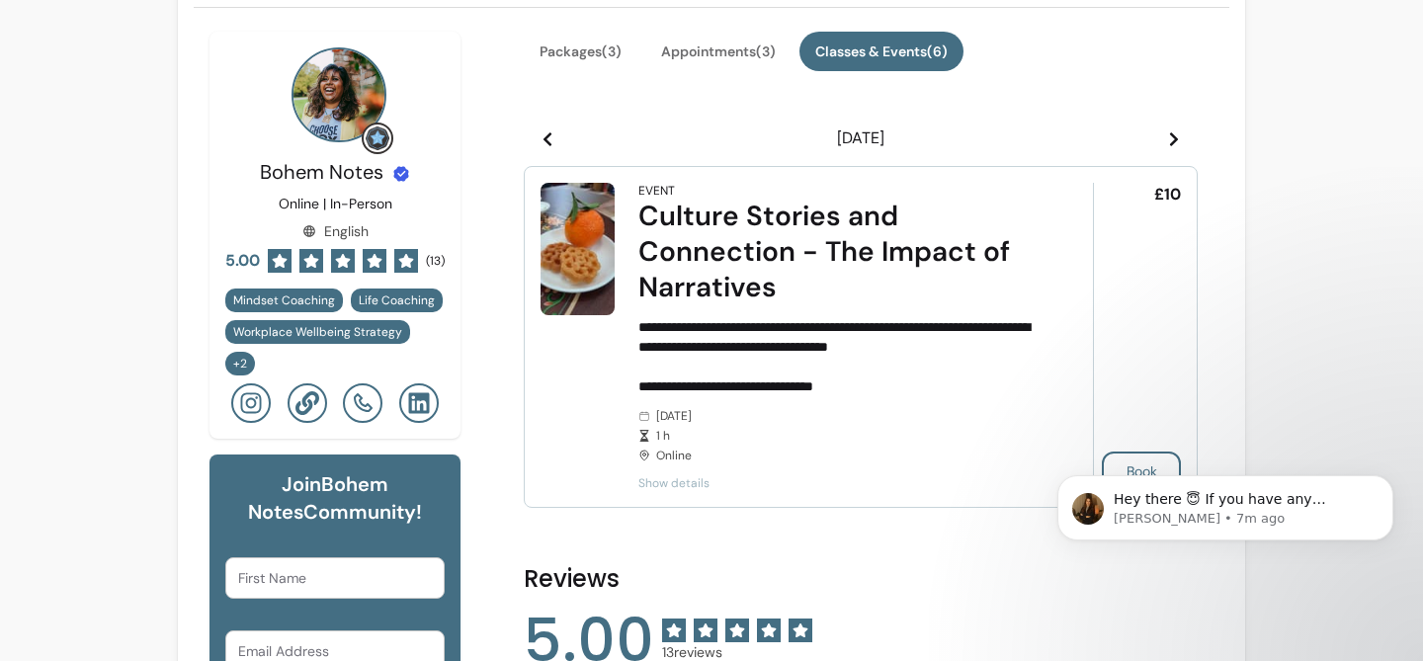
scroll to position [482, 0]
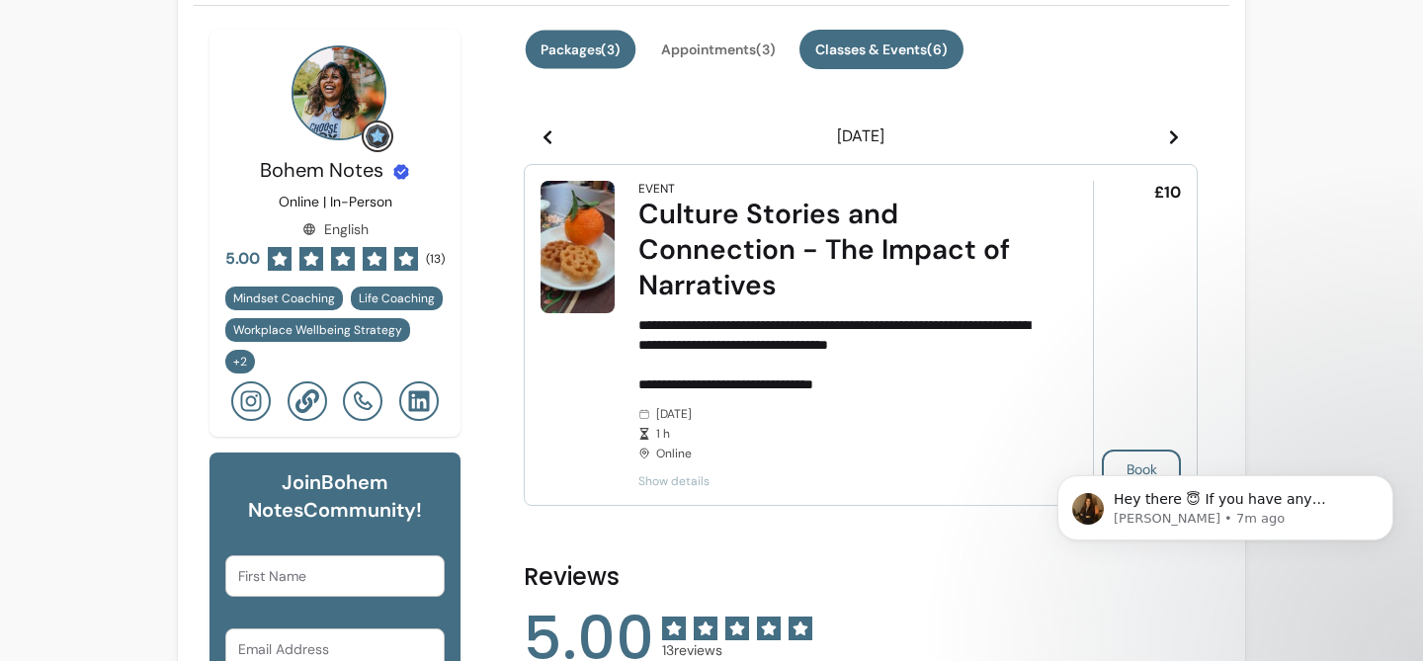
click at [593, 60] on button "Packages ( 3 )" at bounding box center [581, 50] width 111 height 39
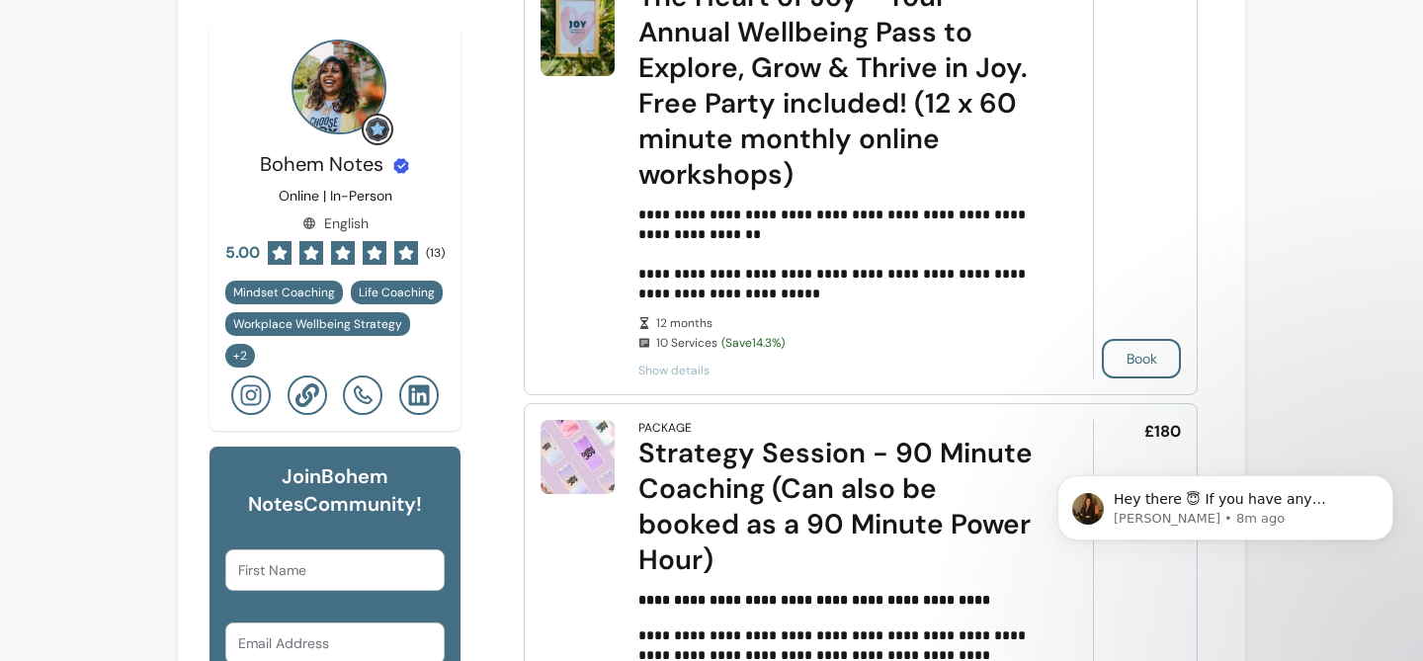
scroll to position [656, 0]
